Goal: Task Accomplishment & Management: Manage account settings

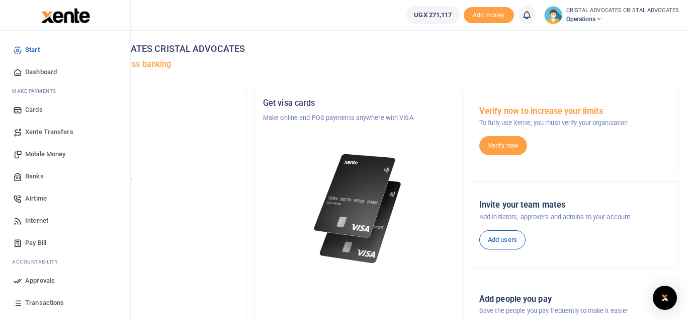
click at [49, 152] on span "Mobile Money" at bounding box center [45, 154] width 40 height 10
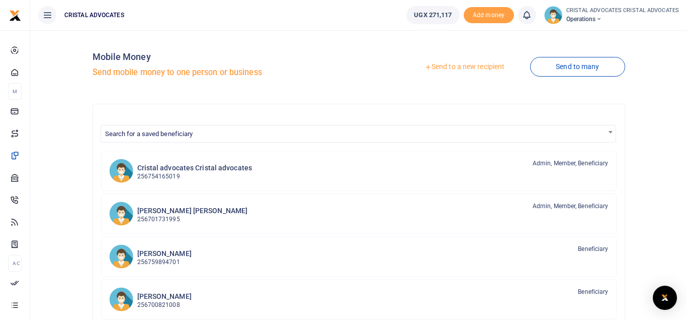
click at [454, 69] on link "Send to a new recipient" at bounding box center [464, 67] width 131 height 18
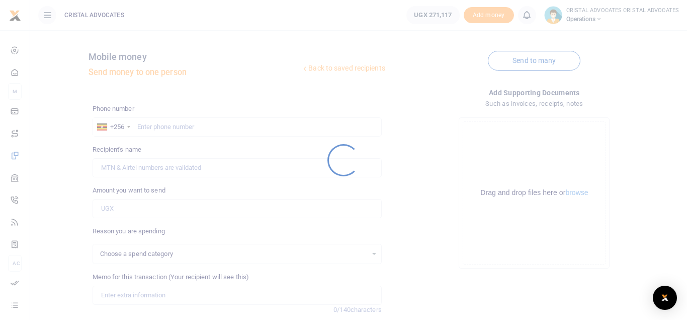
select select
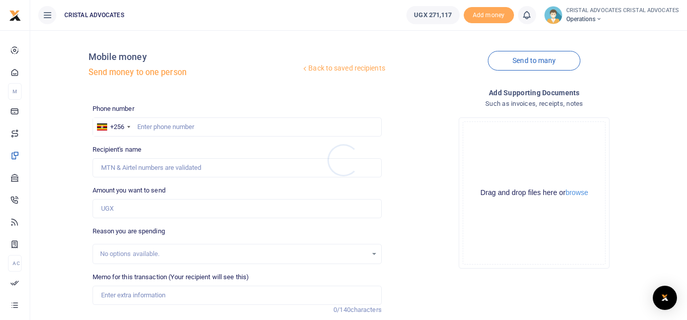
click at [191, 128] on div at bounding box center [343, 160] width 687 height 320
click at [198, 123] on input "text" at bounding box center [237, 126] width 289 height 19
type input "742193351"
click at [141, 218] on div "Phone number +256 Uganda +256 742193351 Phone is required. Recipient's name Nam…" at bounding box center [237, 253] width 297 height 298
click at [135, 201] on input "Amount you want to send" at bounding box center [237, 208] width 289 height 19
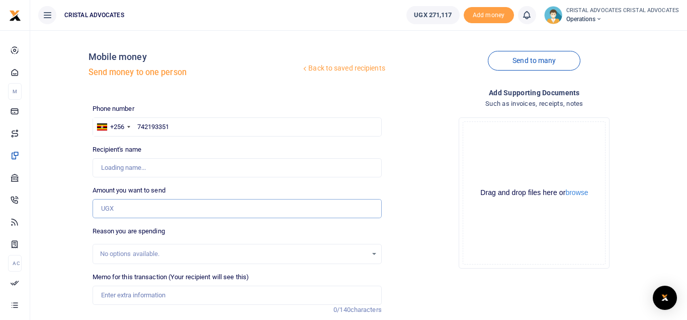
type input "Beatrice Tuhaise"
type input "29,800"
click at [150, 293] on input "Memo for this transaction (Your recipient will see this)" at bounding box center [237, 294] width 289 height 19
paste input "Search Money to be paid to Stanbic Bank"
click at [274, 295] on input "Search Money to be paid to Stanbic Bank" at bounding box center [237, 294] width 289 height 19
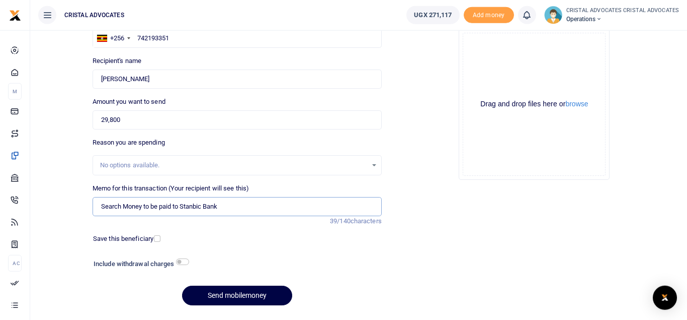
scroll to position [116, 0]
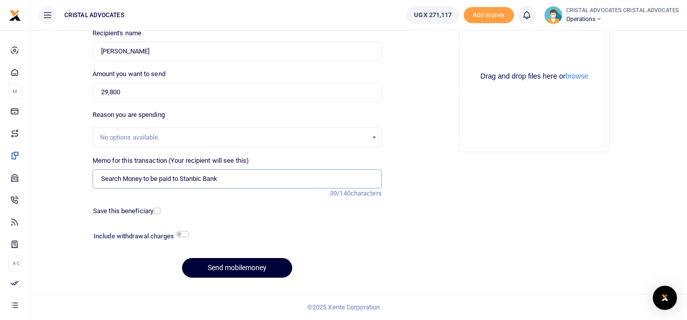
type input "Search Money to be paid to Stanbic Bank"
click at [249, 267] on button "Send mobilemoney" at bounding box center [237, 268] width 110 height 20
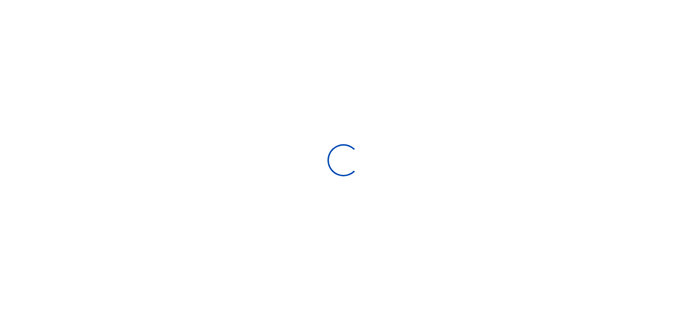
select select "Loading bundles"
select select
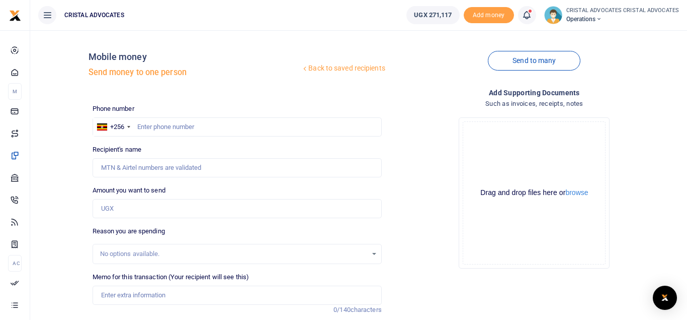
click at [529, 17] on icon at bounding box center [527, 15] width 10 height 11
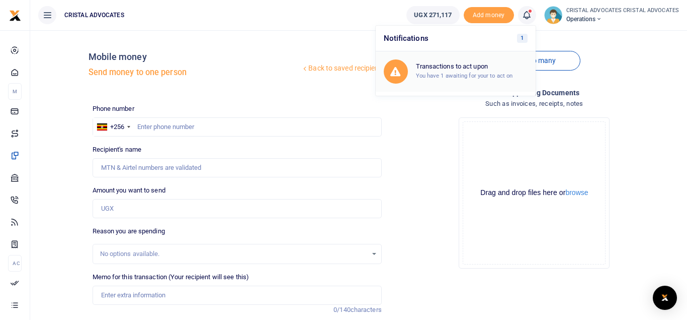
click at [465, 65] on h6 "Transactions to act upon" at bounding box center [472, 66] width 112 height 8
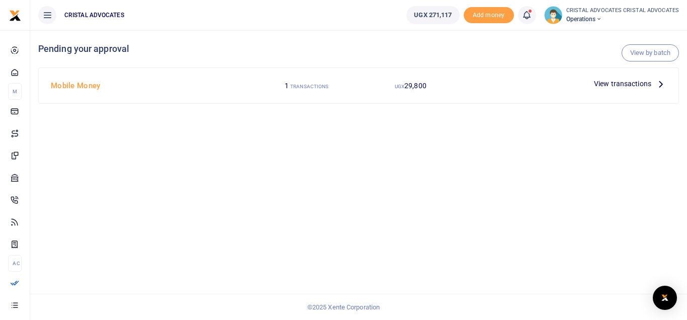
click at [640, 84] on span "View transactions" at bounding box center [622, 83] width 57 height 11
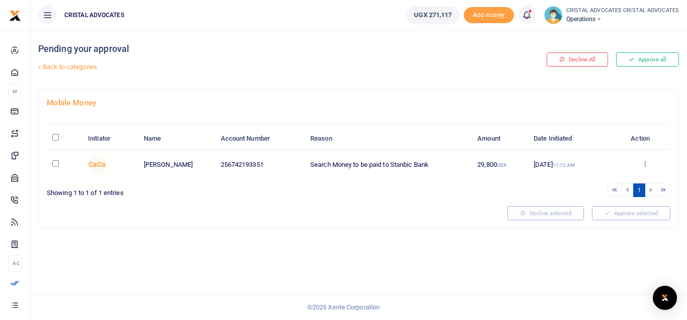
click at [641, 161] on div "Approve Decline Details" at bounding box center [644, 165] width 39 height 10
click at [644, 161] on icon at bounding box center [645, 163] width 7 height 7
click at [611, 179] on link "Approve" at bounding box center [608, 181] width 79 height 14
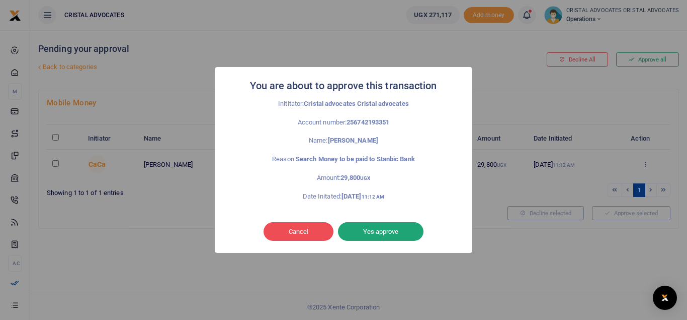
click at [380, 226] on button "Yes approve" at bounding box center [381, 231] width 86 height 19
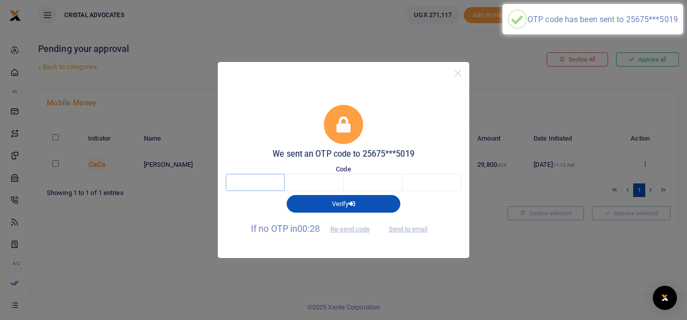
click at [247, 186] on input "text" at bounding box center [255, 182] width 59 height 17
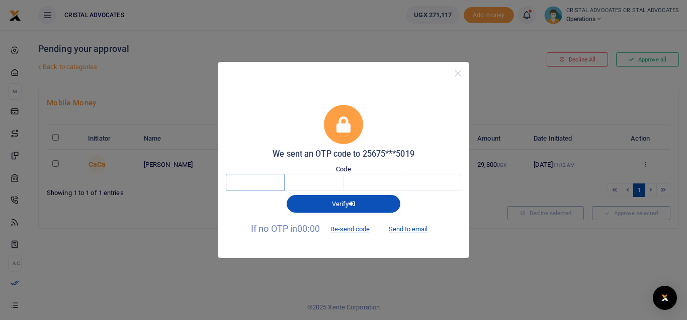
click at [260, 183] on input "text" at bounding box center [255, 182] width 59 height 17
type input "9"
type input "2"
type input "9"
type input "4"
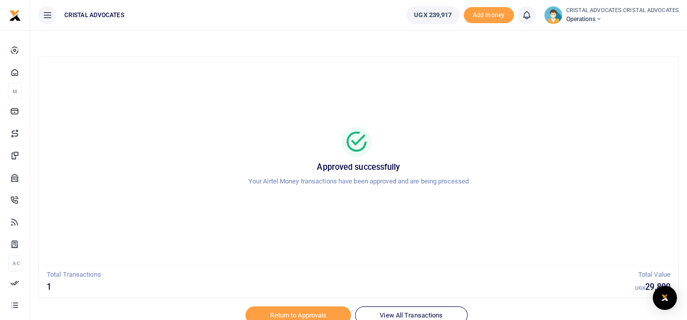
click at [304, 198] on div "Approved successfully Your Airtel Money transactions have been approved and are…" at bounding box center [359, 161] width 616 height 192
